Goal: Find specific page/section: Find specific page/section

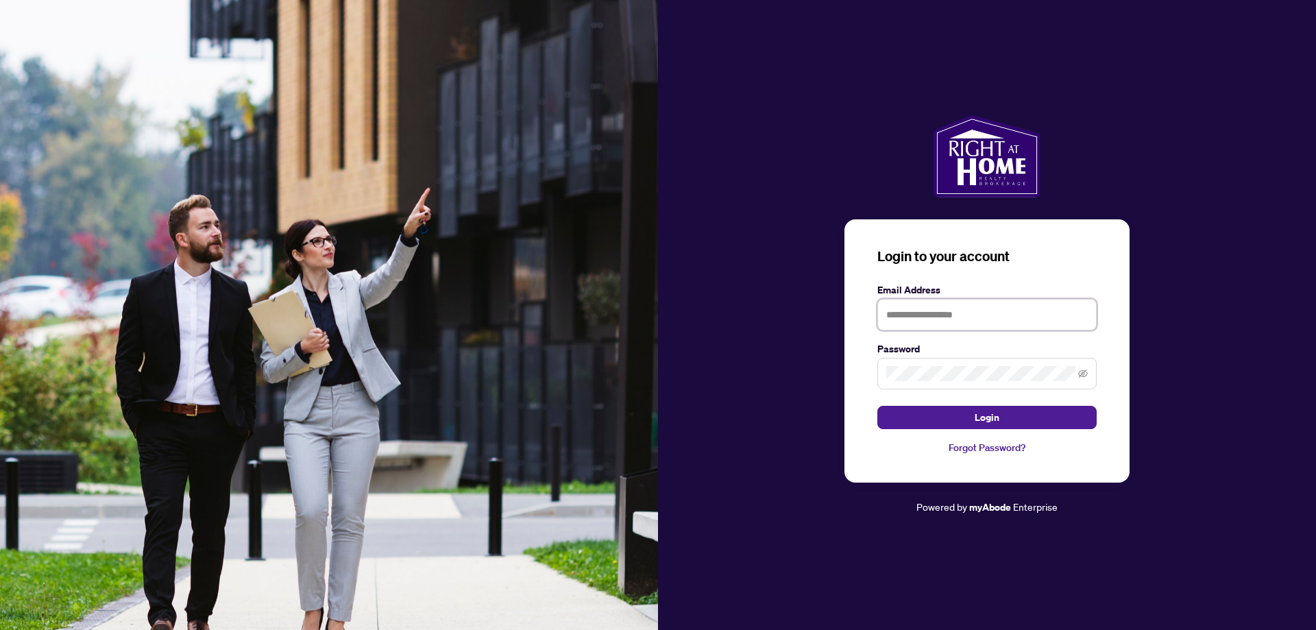
click at [996, 319] on input "text" at bounding box center [986, 315] width 219 height 32
type input "**********"
click at [877, 406] on button "Login" at bounding box center [986, 417] width 219 height 23
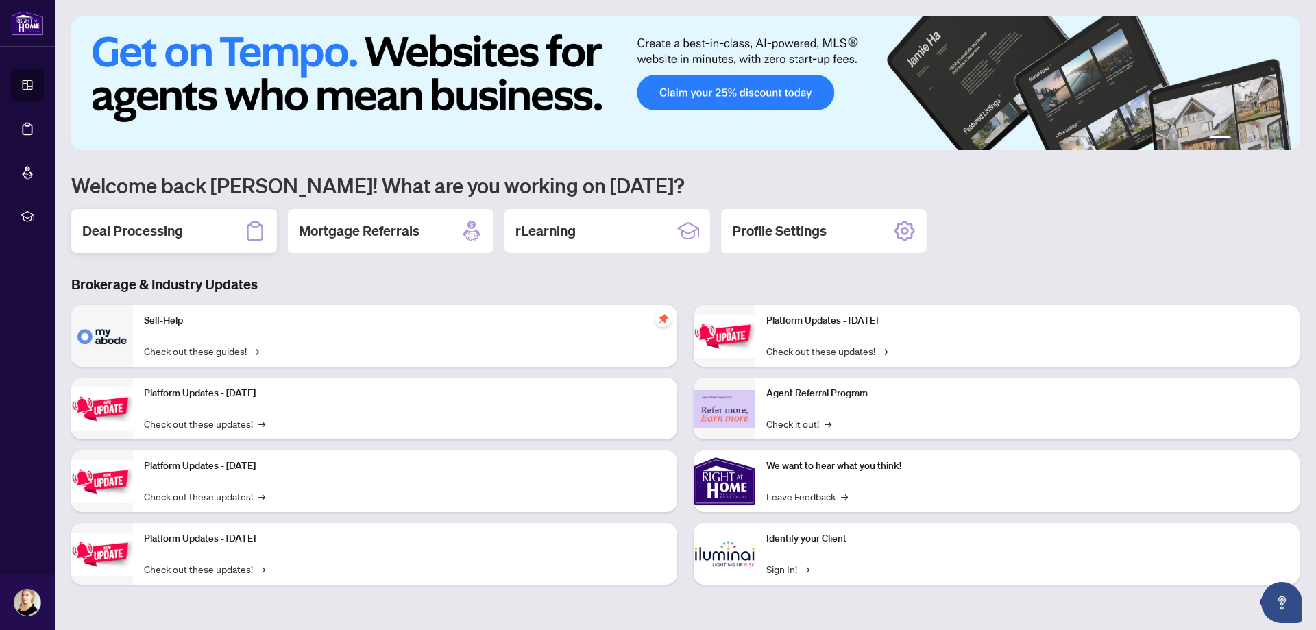
click at [200, 232] on div "Deal Processing" at bounding box center [174, 231] width 206 height 44
